Goal: Transaction & Acquisition: Purchase product/service

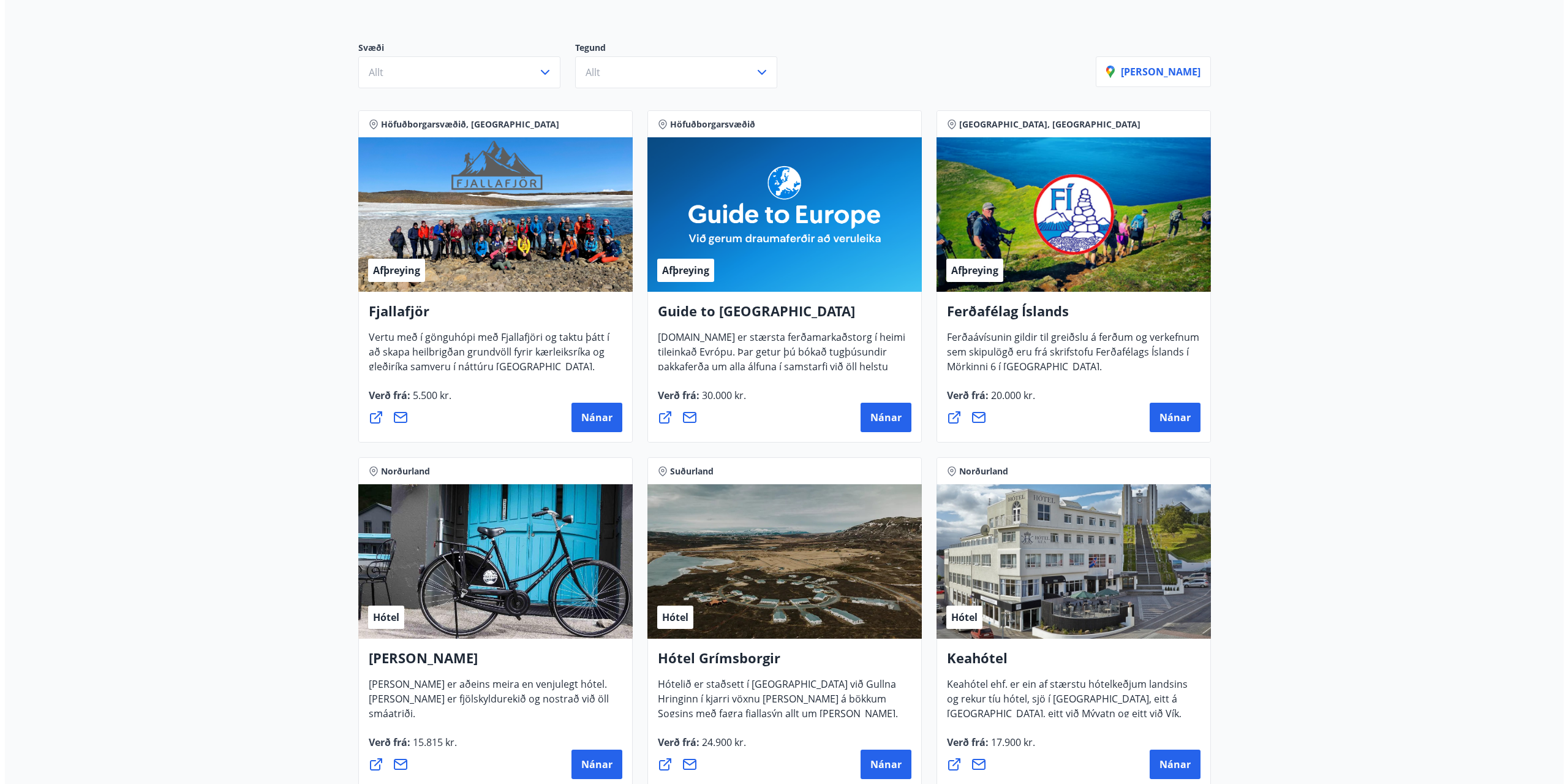
scroll to position [368, 0]
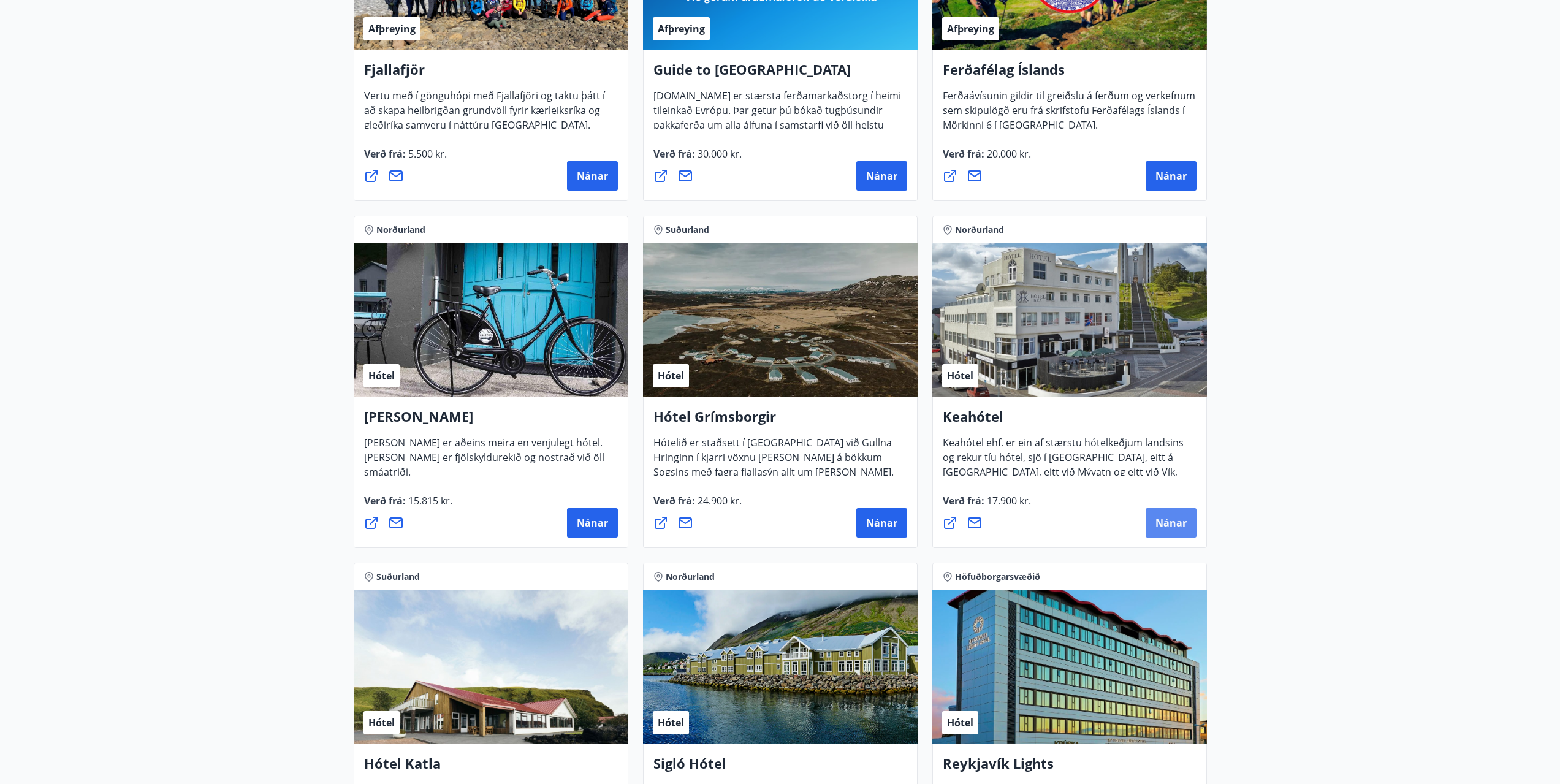
click at [1152, 516] on button "Nánar" at bounding box center [1170, 522] width 51 height 29
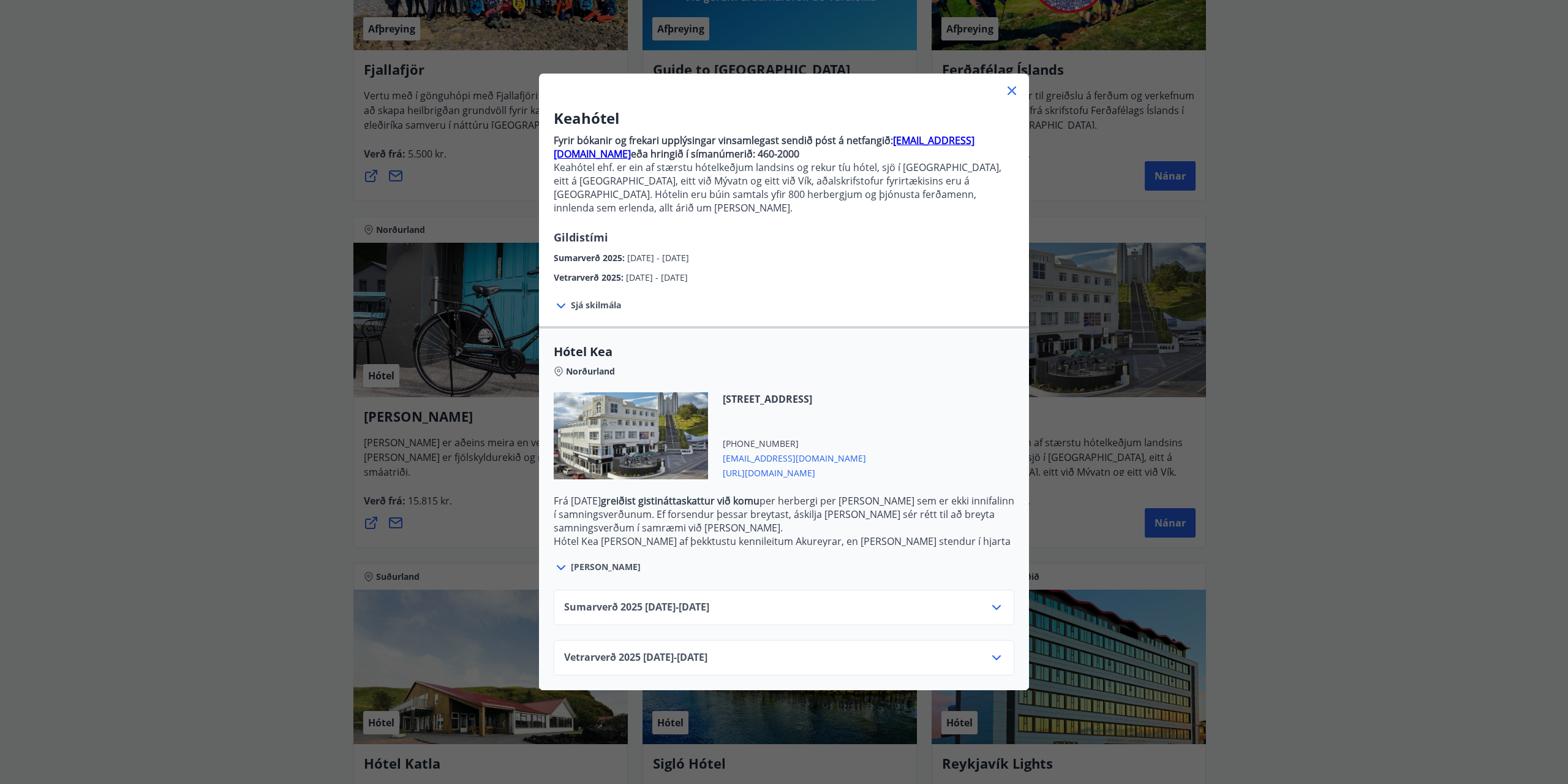
click at [586, 561] on span "[PERSON_NAME]" at bounding box center [606, 566] width 70 height 12
click at [556, 560] on icon at bounding box center [561, 567] width 15 height 15
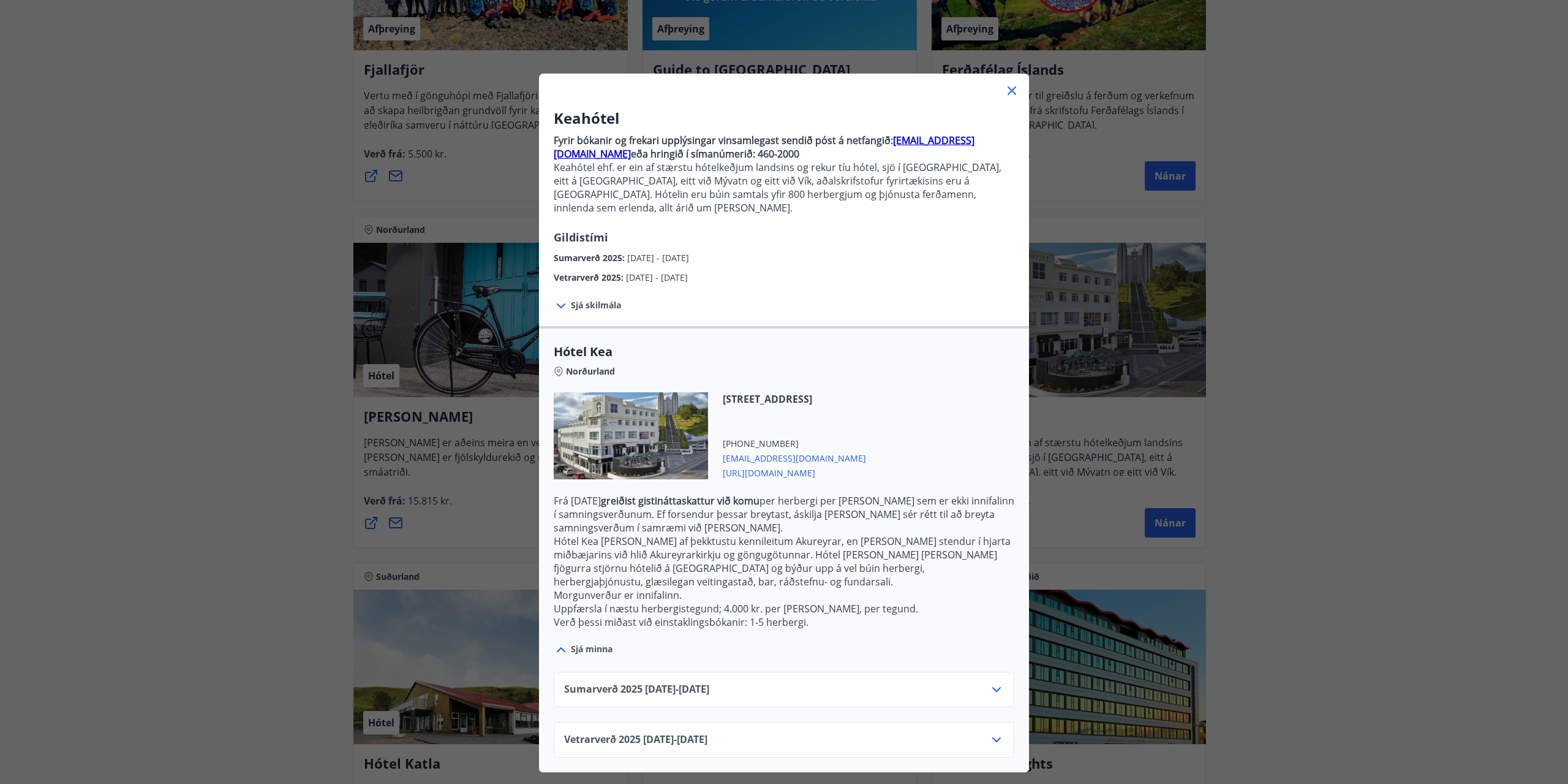
drag, startPoint x: 925, startPoint y: 644, endPoint x: 927, endPoint y: 658, distance: 14.1
click at [925, 672] on div "Sumarverð [PHONE_NUMBER][DATE] - [DATE]" at bounding box center [784, 689] width 460 height 36
click at [990, 682] on icon at bounding box center [996, 689] width 15 height 15
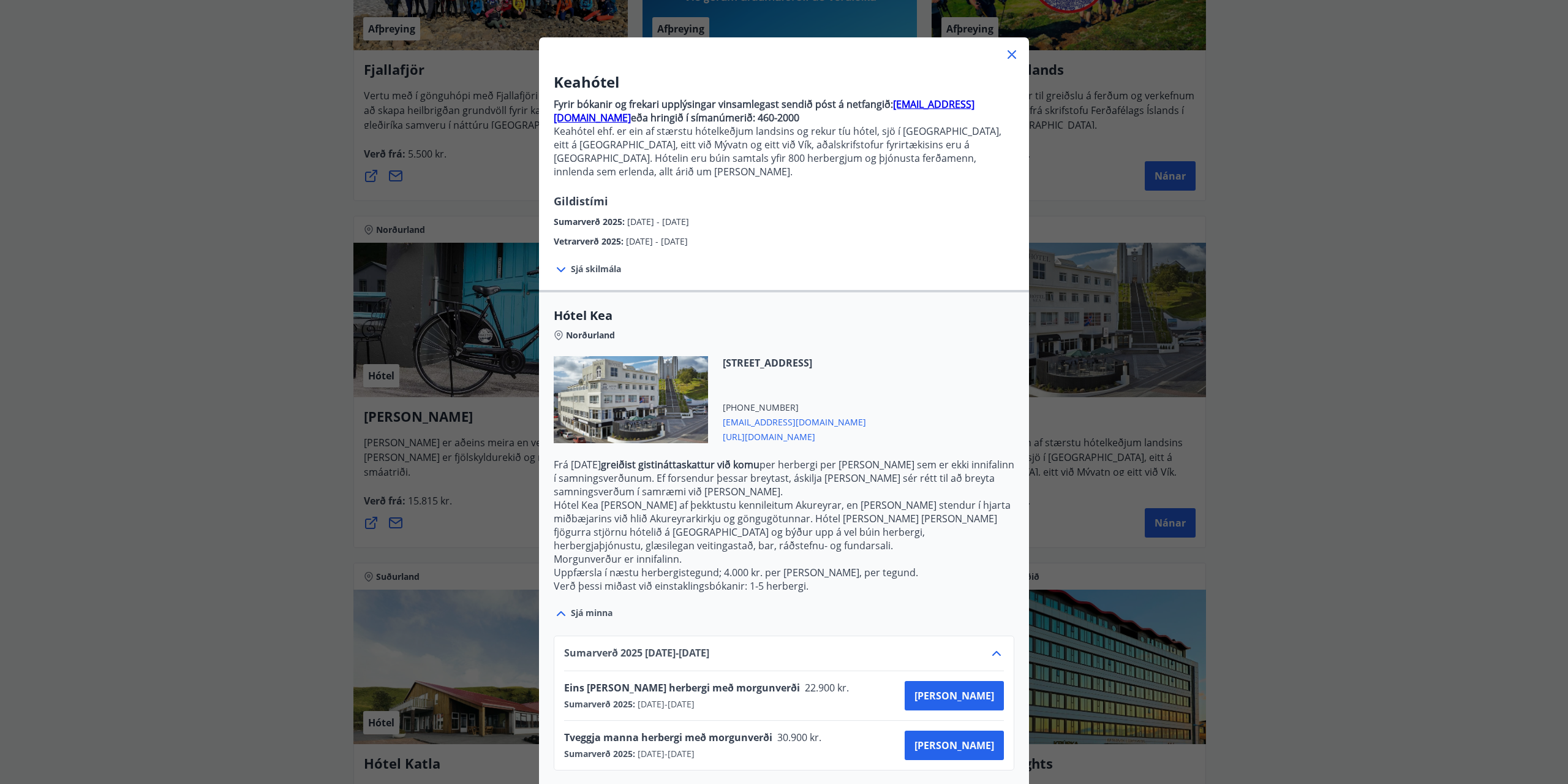
scroll to position [70, 0]
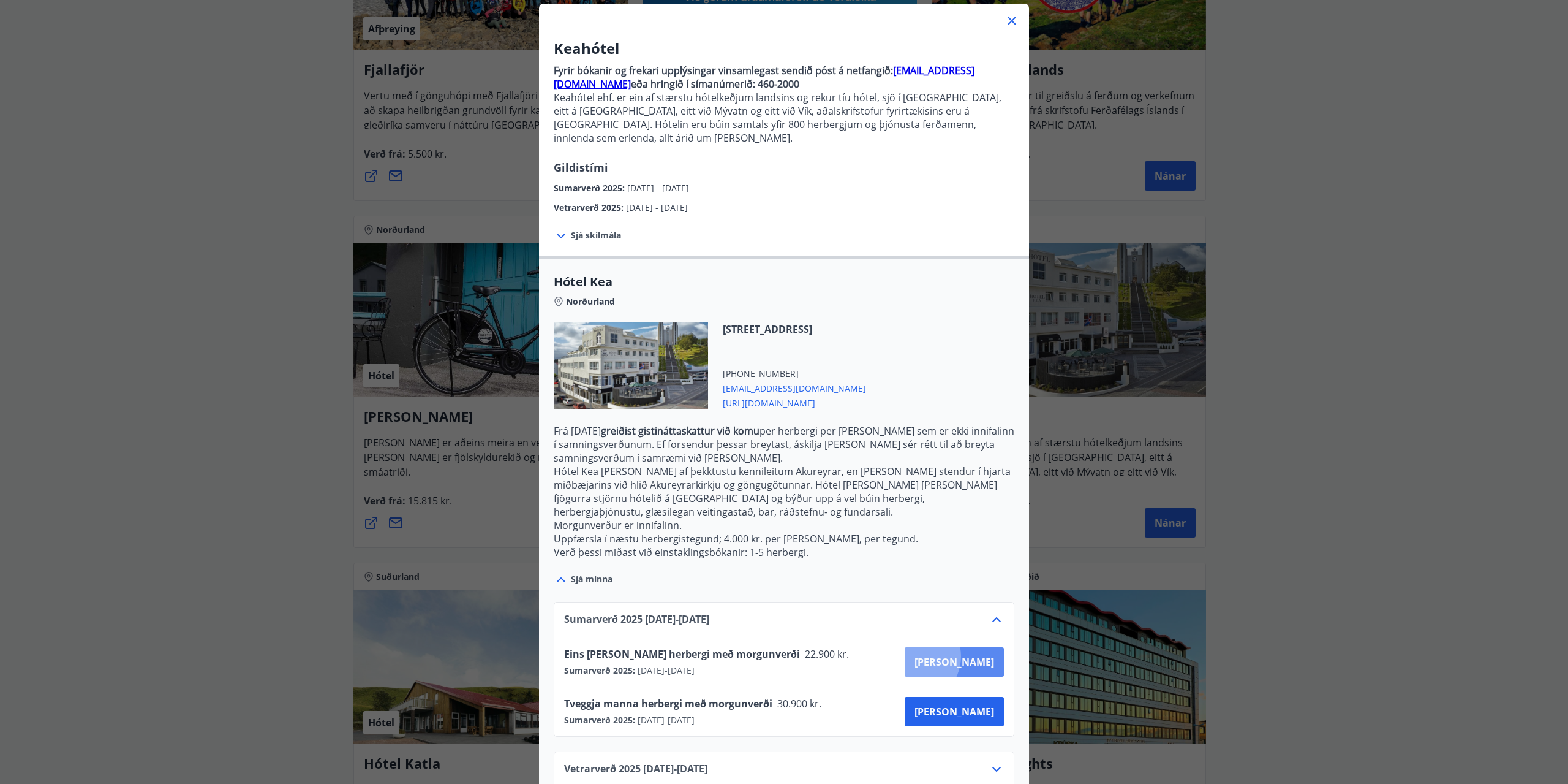
click at [958, 655] on span "[PERSON_NAME]" at bounding box center [955, 662] width 80 height 14
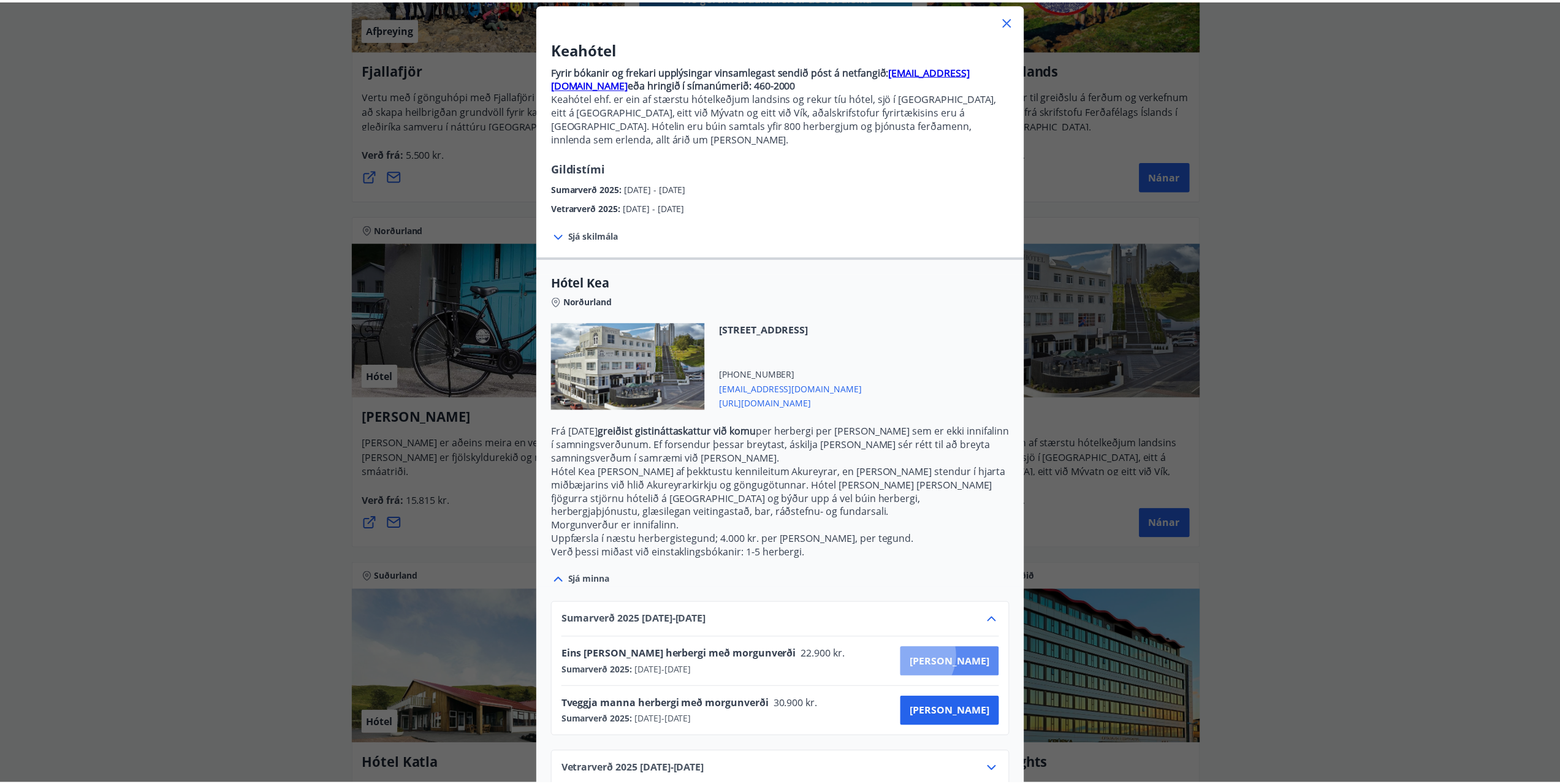
scroll to position [2, 0]
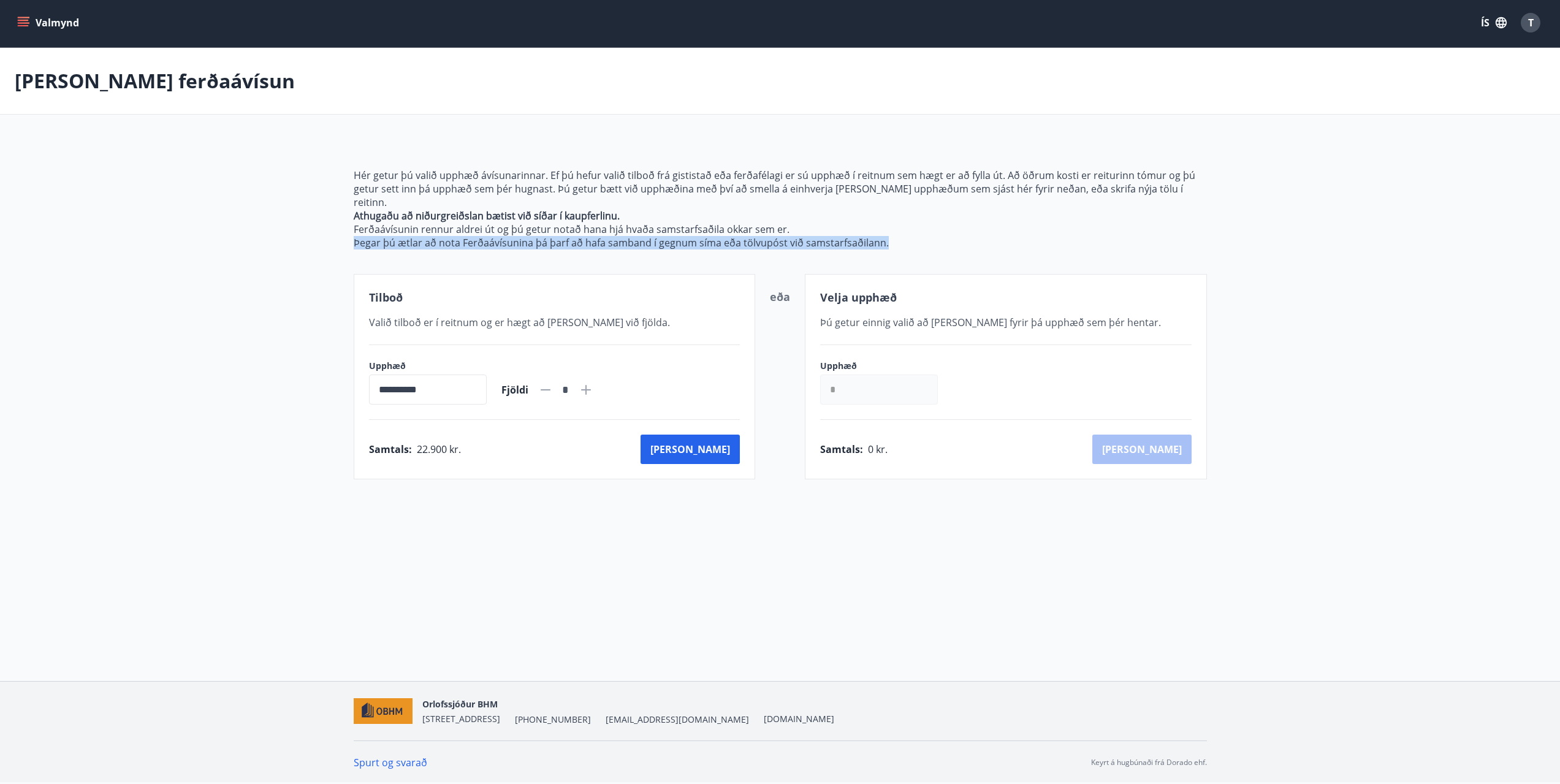
drag, startPoint x: 354, startPoint y: 228, endPoint x: 896, endPoint y: 244, distance: 542.2
click at [896, 244] on div "**********" at bounding box center [780, 309] width 853 height 340
click at [898, 236] on p "Þegar þú ætlar að nota Ferðaávísunina þá þarf að hafa samband í gegnum síma eða…" at bounding box center [780, 242] width 853 height 14
